Goal: Download file/media: Download file/media

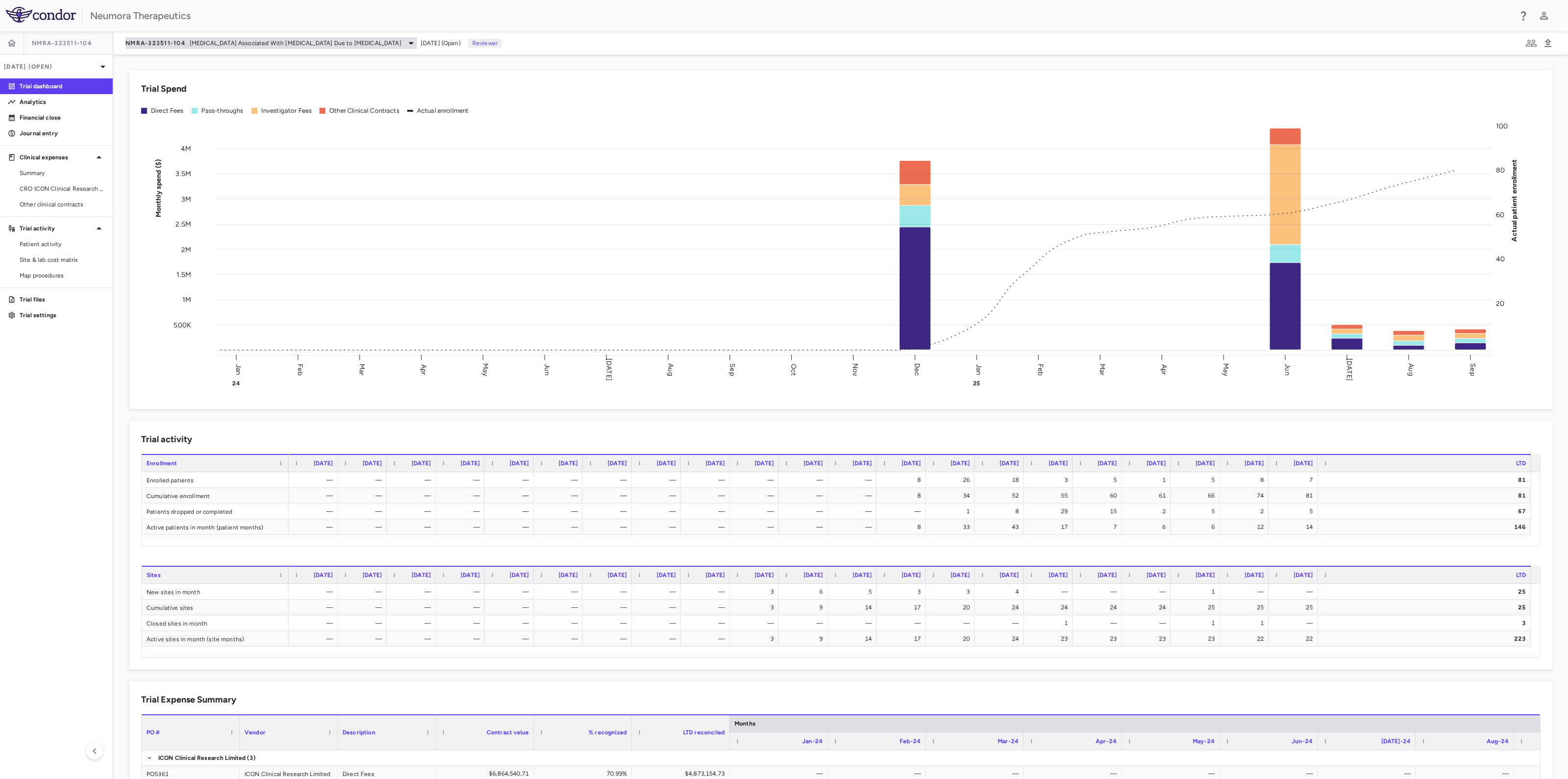
click at [211, 47] on span "Agitation Associated With Dementia Due to Alzheimer's Disease" at bounding box center [295, 44] width 212 height 9
click at [186, 64] on div "Navacaprant (NMRA-140)" at bounding box center [198, 69] width 147 height 20
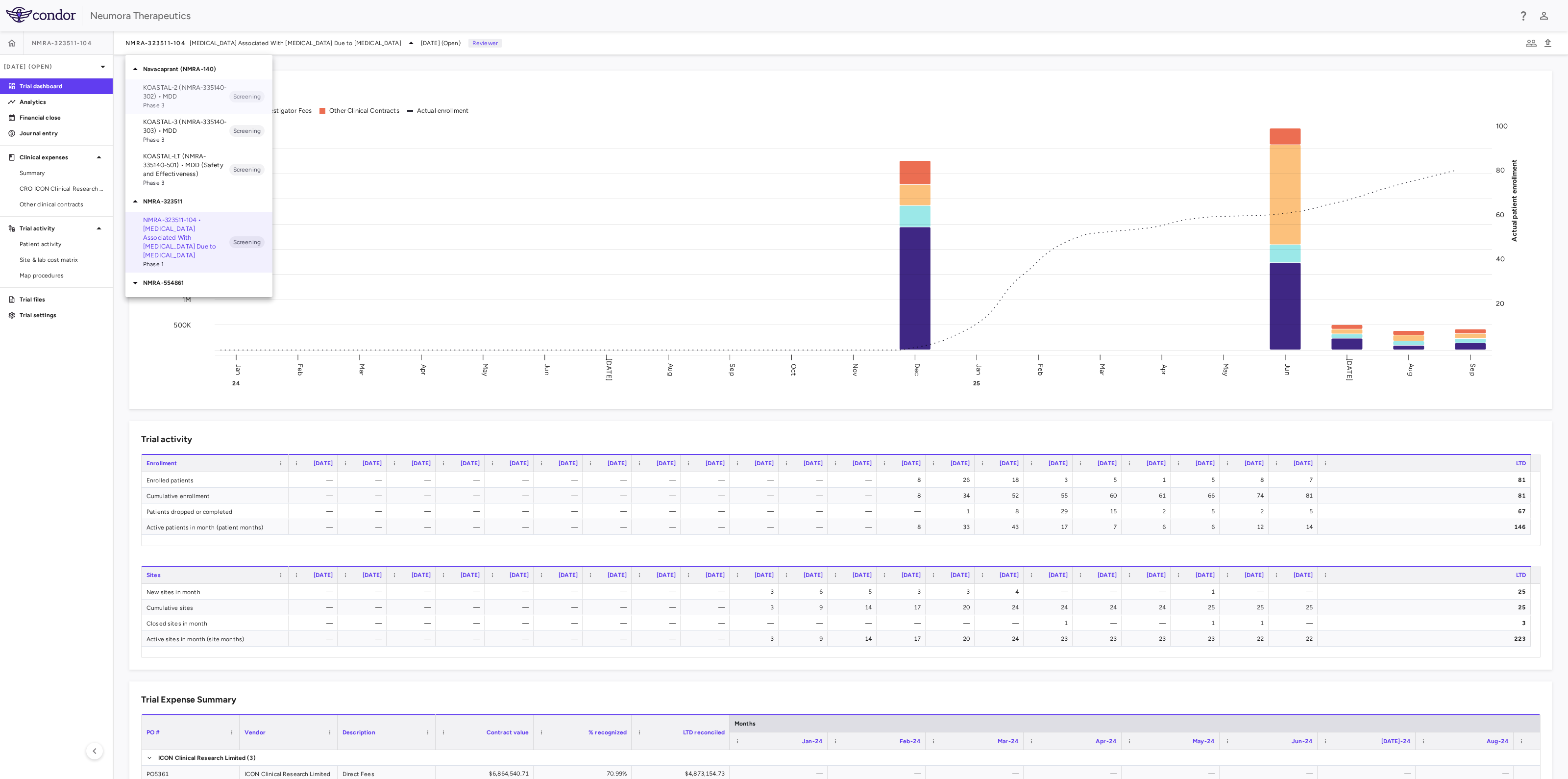
click at [177, 96] on p "KOASTAL-2 (NMRA-335140-302) • MDD" at bounding box center [186, 93] width 86 height 18
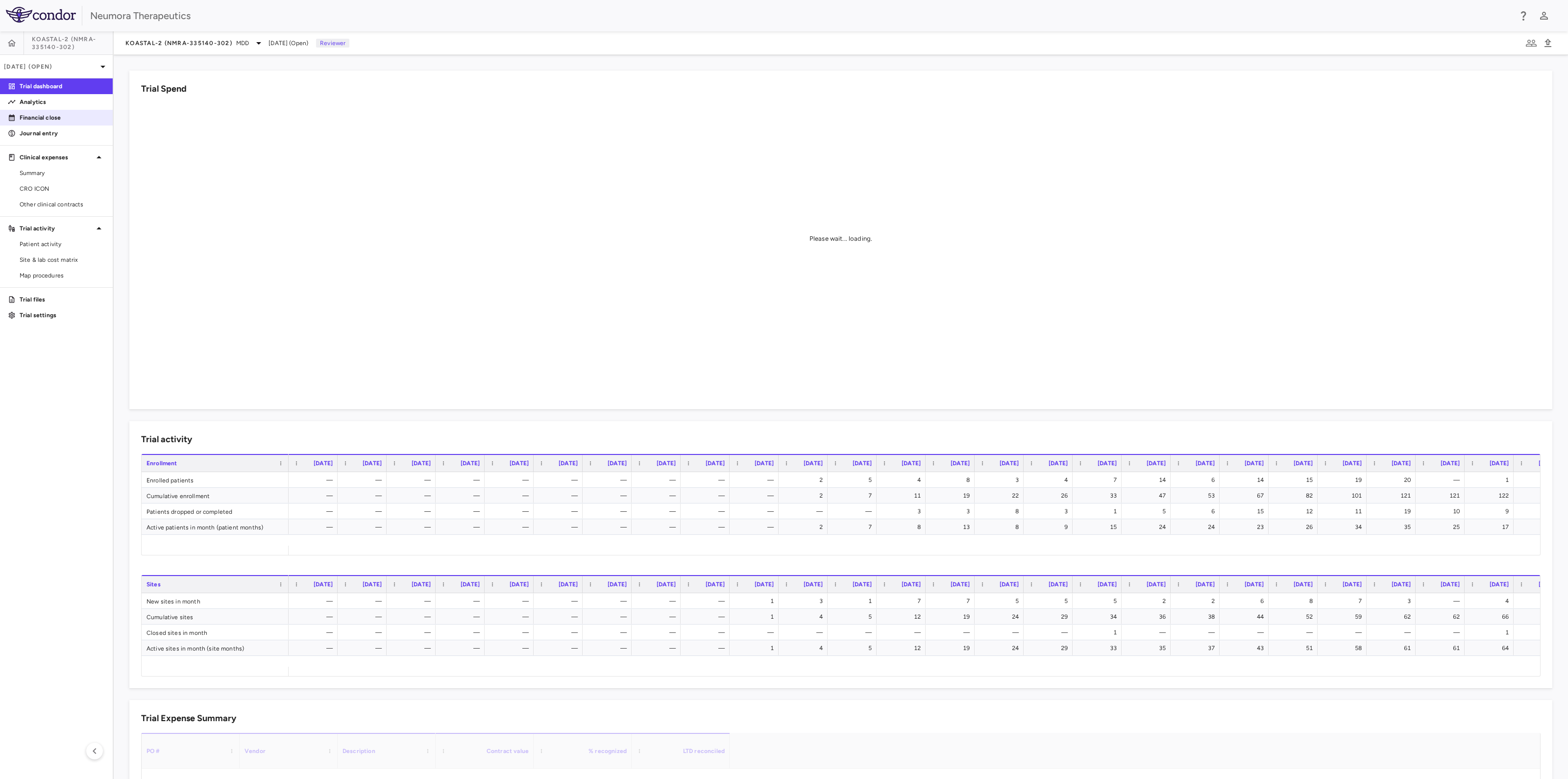
click at [51, 120] on p "Financial close" at bounding box center [62, 118] width 85 height 9
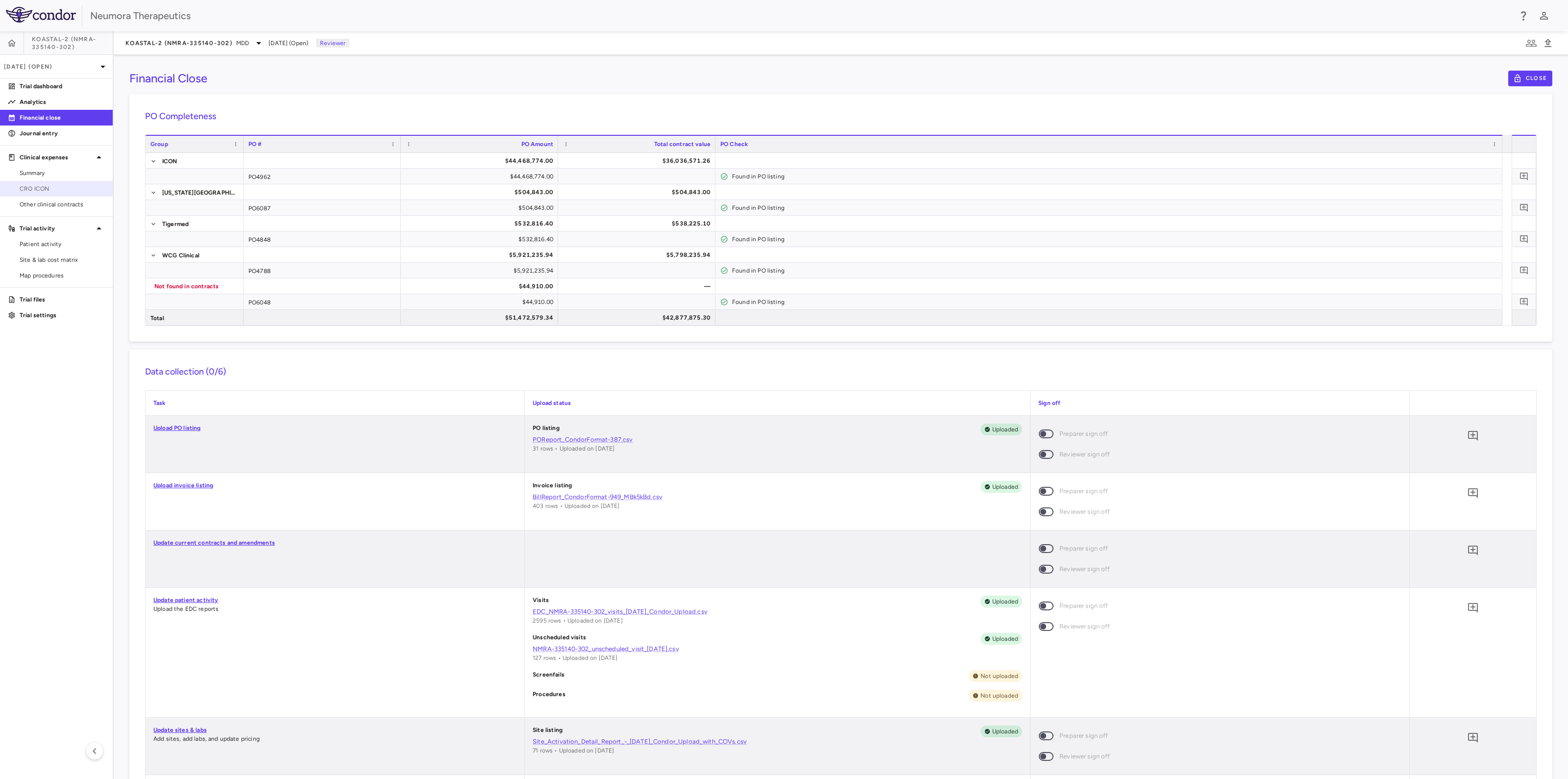
click at [43, 187] on span "CRO ICON" at bounding box center [62, 189] width 85 height 9
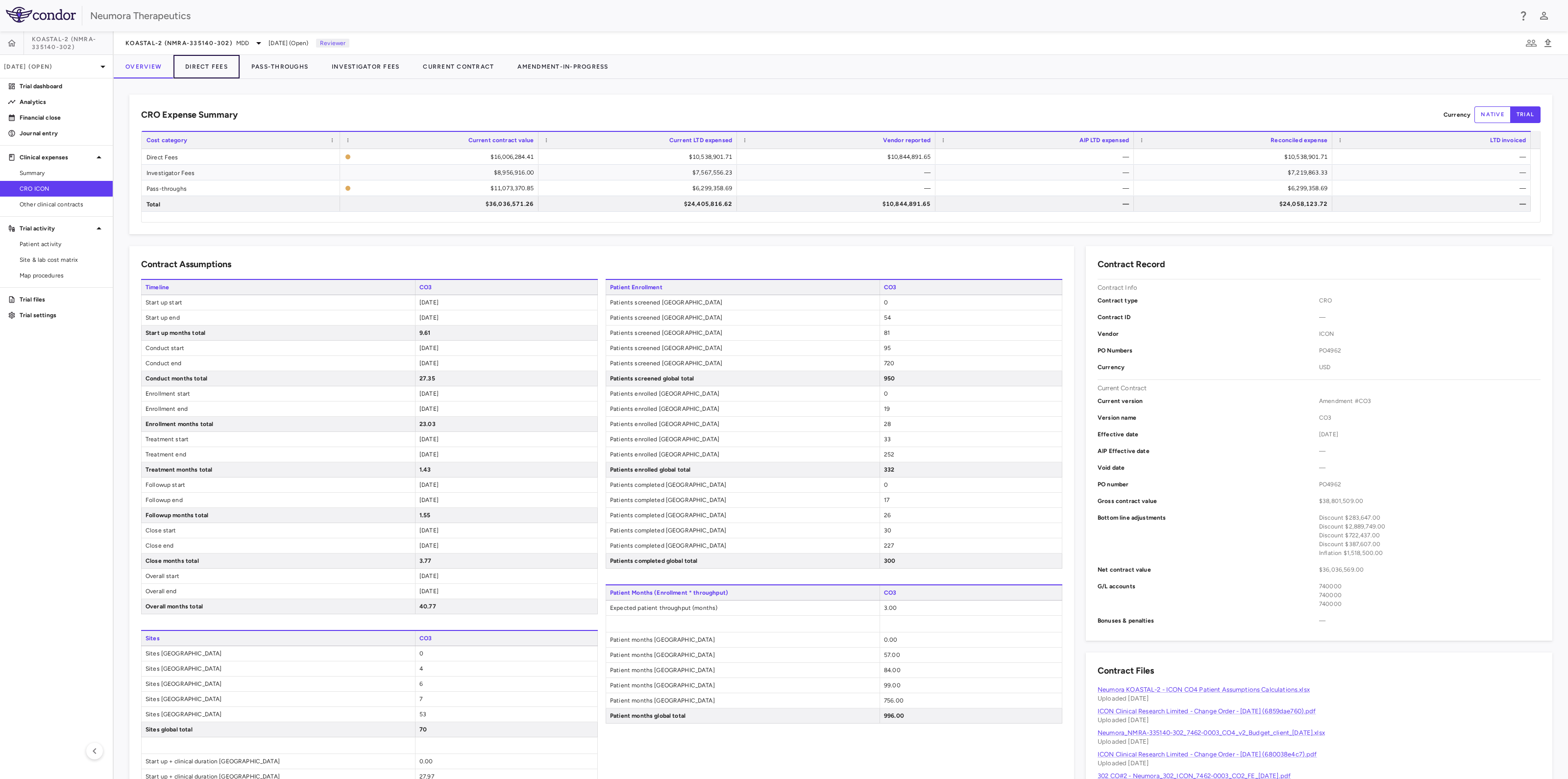
drag, startPoint x: 215, startPoint y: 64, endPoint x: 257, endPoint y: 53, distance: 43.4
click at [215, 63] on button "Direct Fees" at bounding box center [206, 67] width 66 height 23
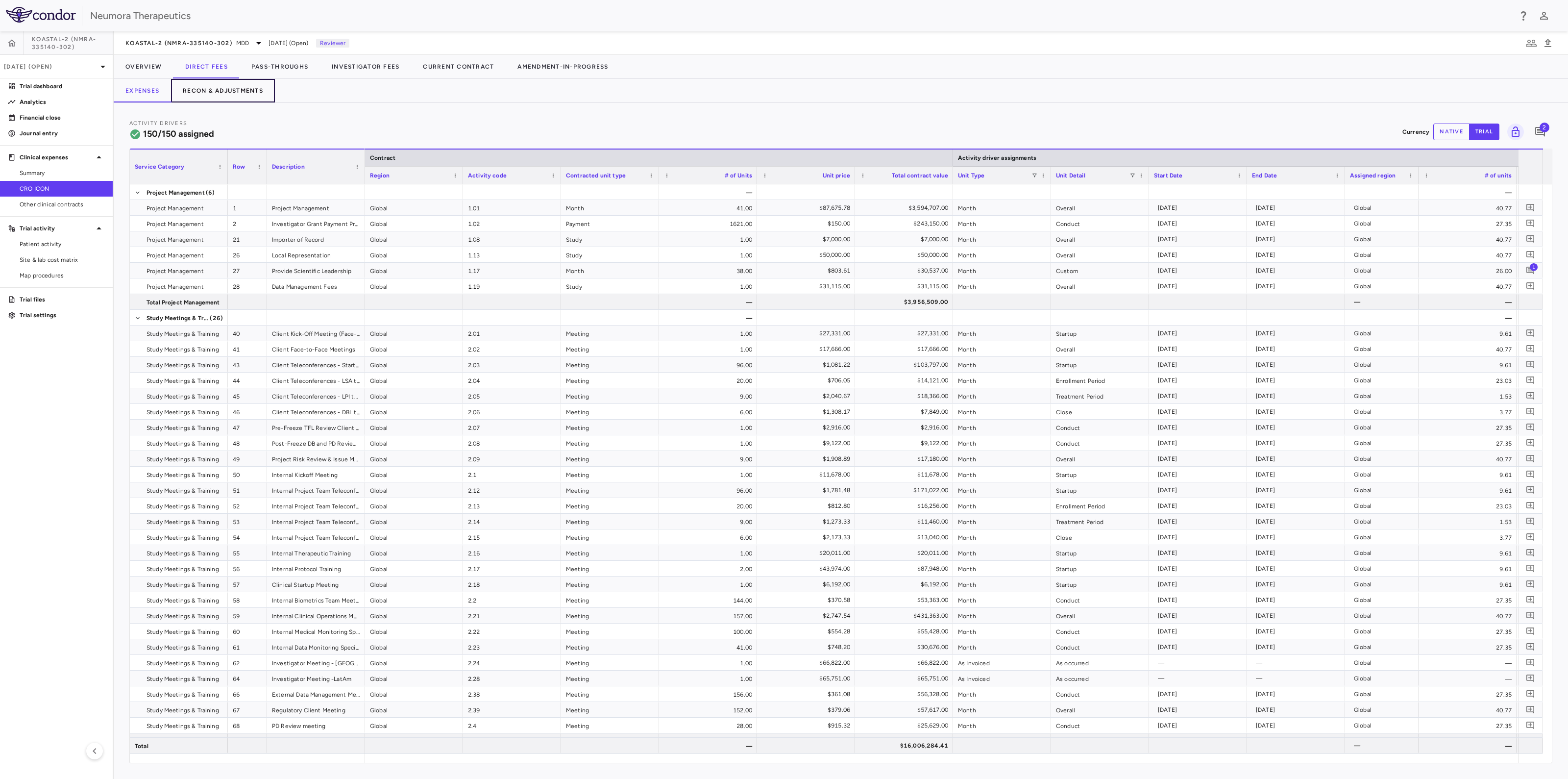
click at [245, 89] on button "Recon & Adjustments" at bounding box center [222, 91] width 104 height 23
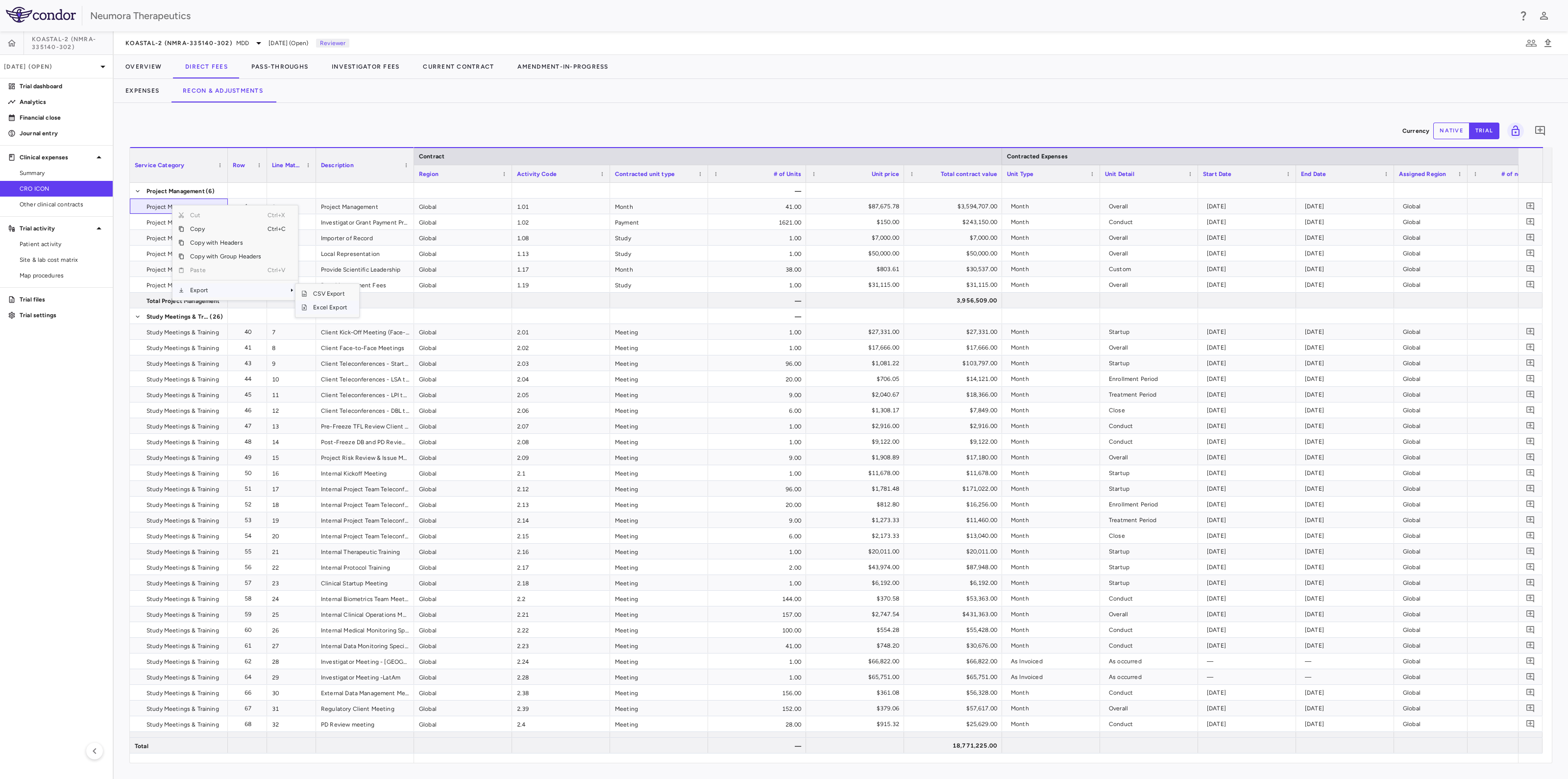
click at [328, 310] on span "Excel Export" at bounding box center [330, 307] width 46 height 13
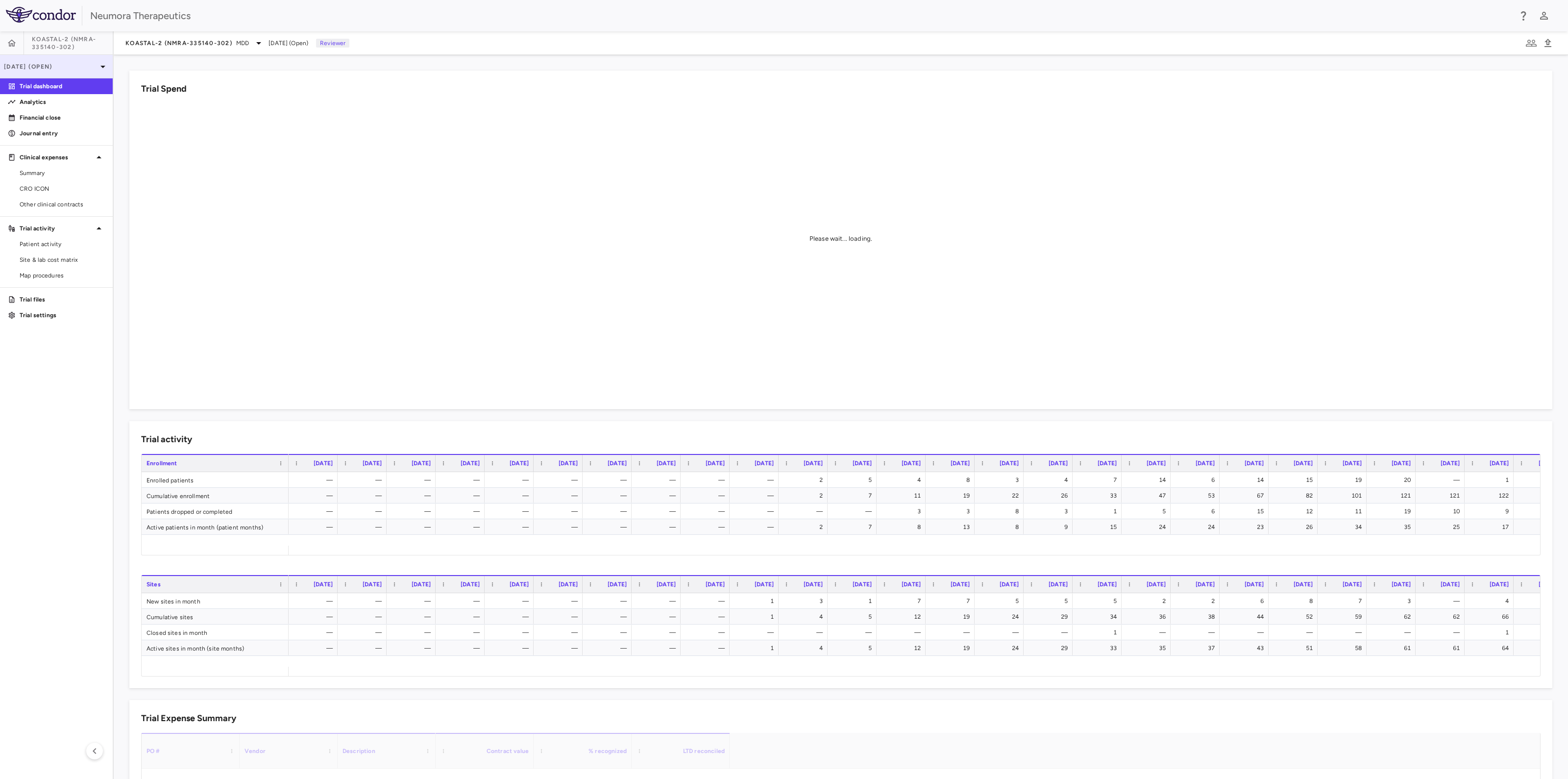
click at [46, 67] on p "[DATE] (Open)" at bounding box center [50, 67] width 93 height 9
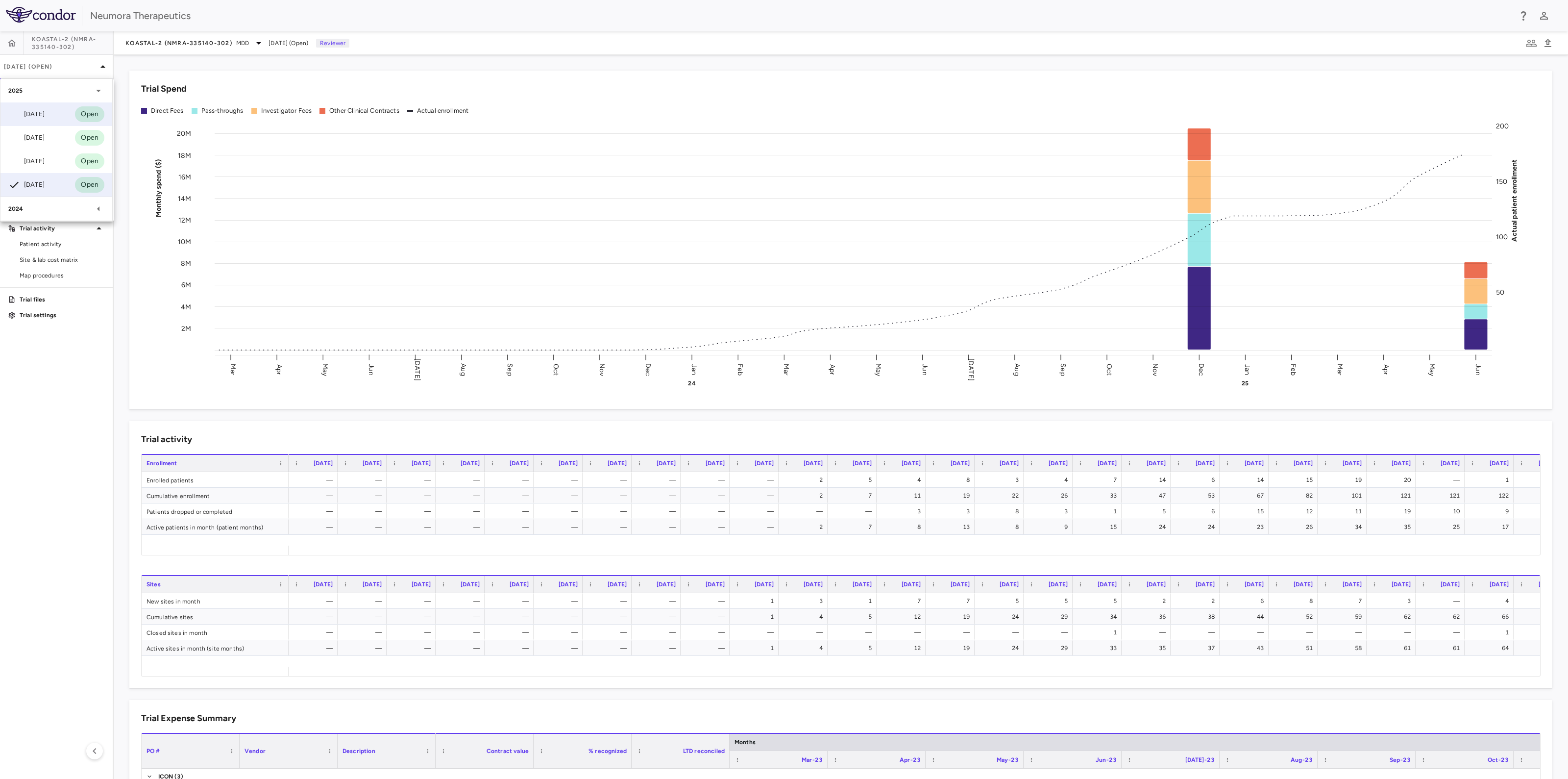
click at [37, 114] on div "[DATE]" at bounding box center [26, 114] width 36 height 12
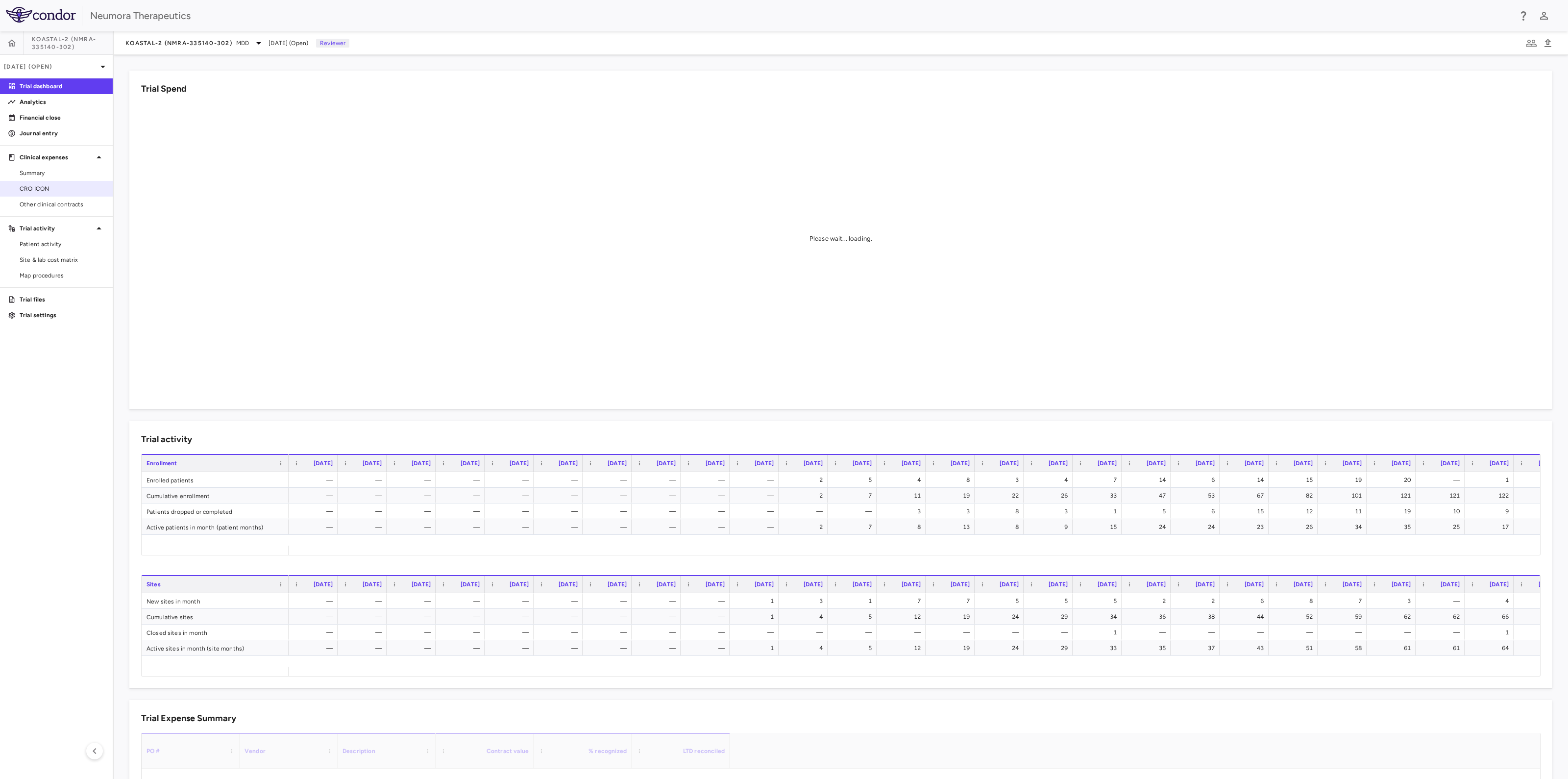
click at [47, 187] on span "CRO ICON" at bounding box center [62, 189] width 85 height 9
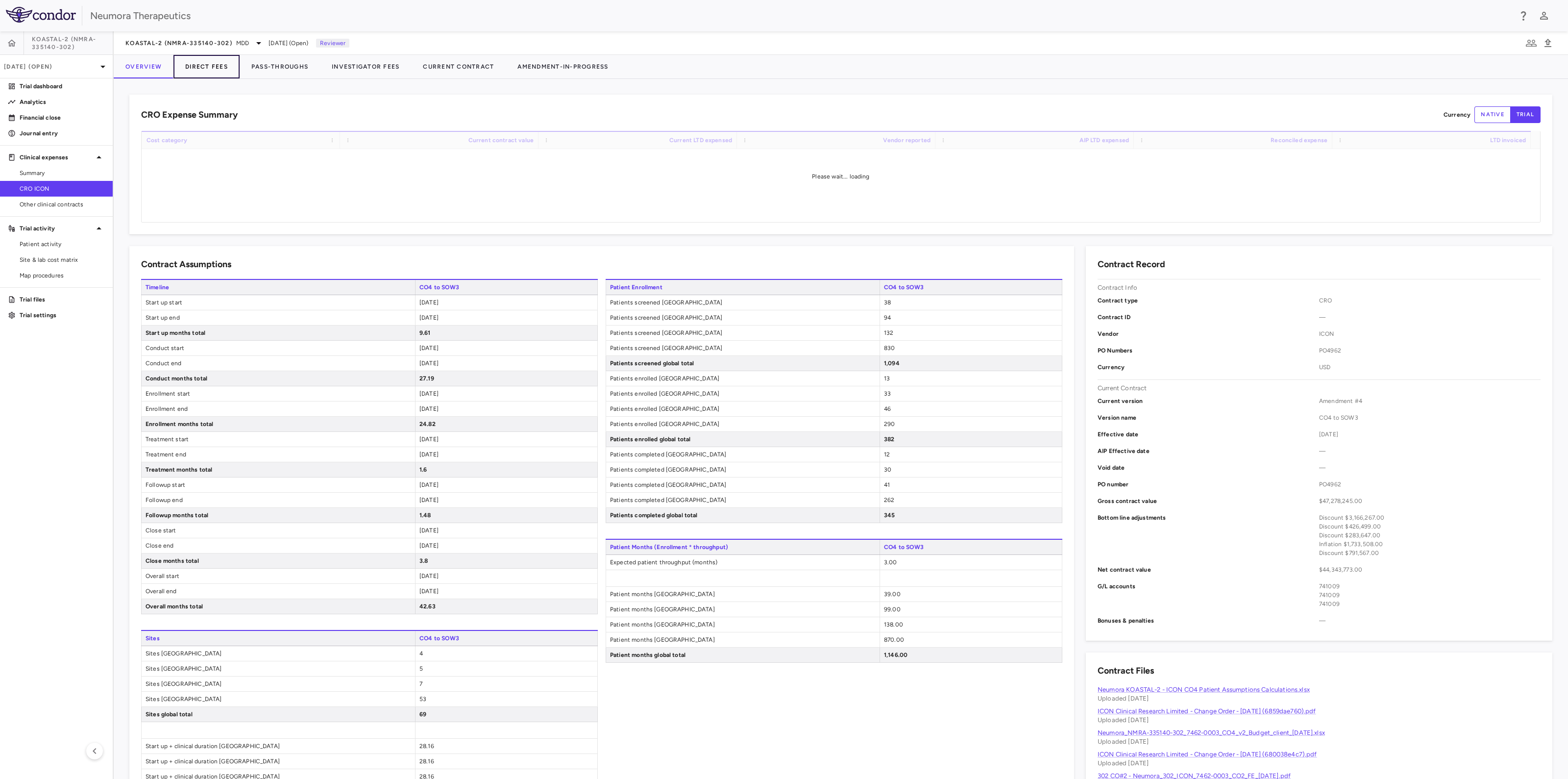
click at [210, 66] on button "Direct Fees" at bounding box center [206, 67] width 66 height 23
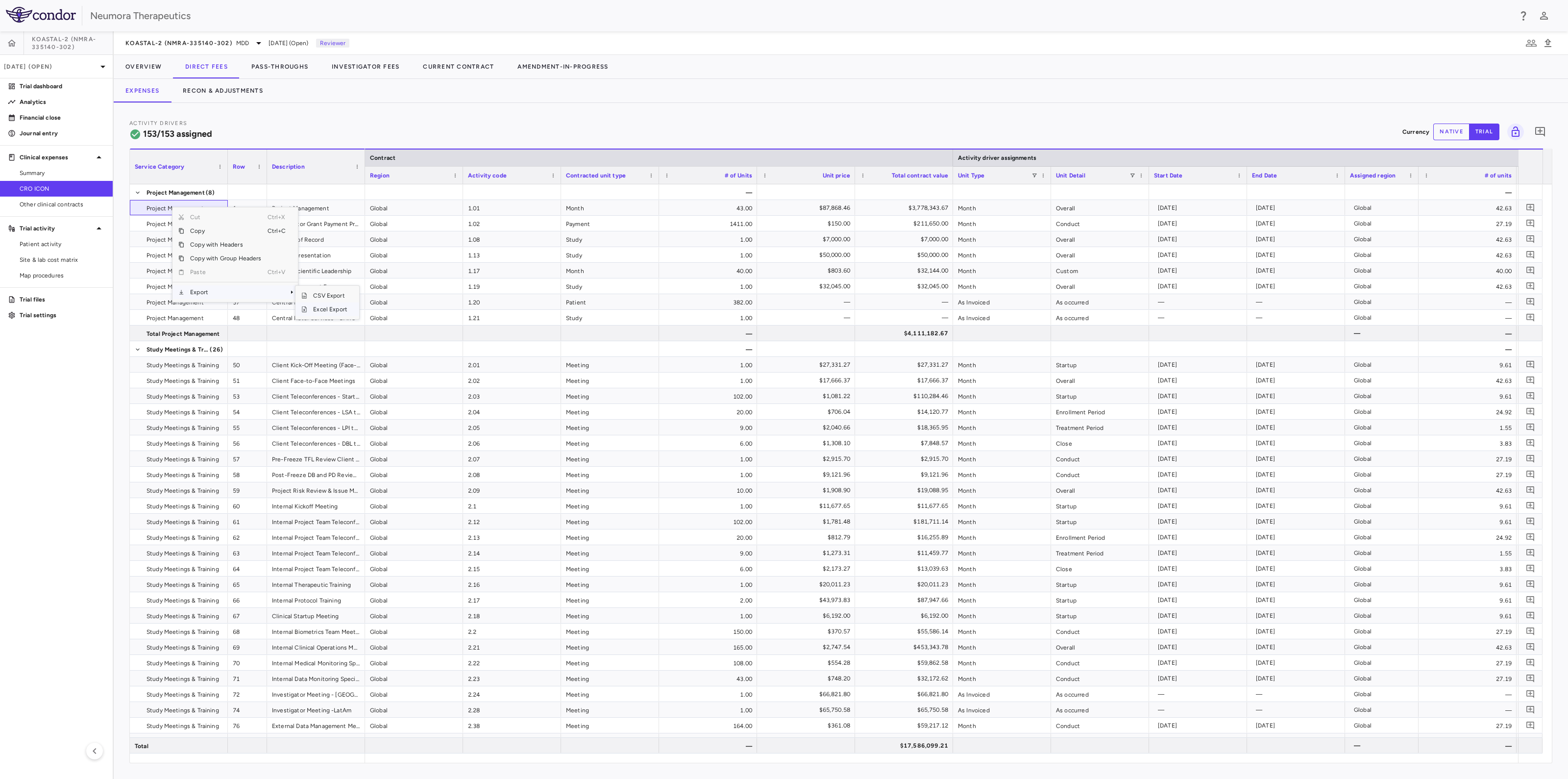
click at [331, 310] on span "Excel Export" at bounding box center [330, 309] width 46 height 13
click at [227, 90] on button "Recon & Adjustments" at bounding box center [222, 91] width 104 height 23
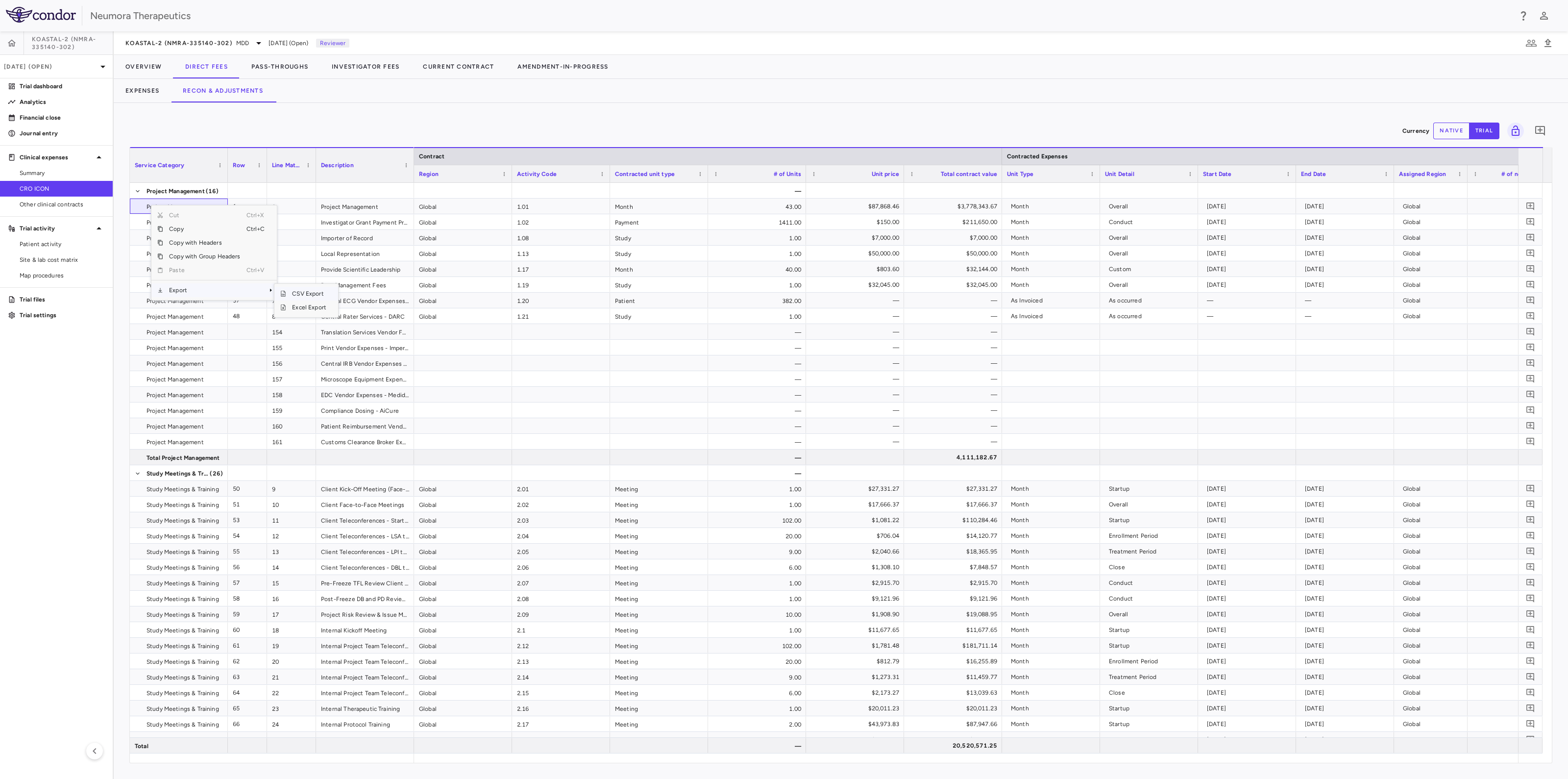
click at [316, 291] on span "CSV Export" at bounding box center [310, 293] width 46 height 13
click at [342, 306] on span "Excel Export" at bounding box center [338, 304] width 46 height 13
